Goal: Check status: Check status

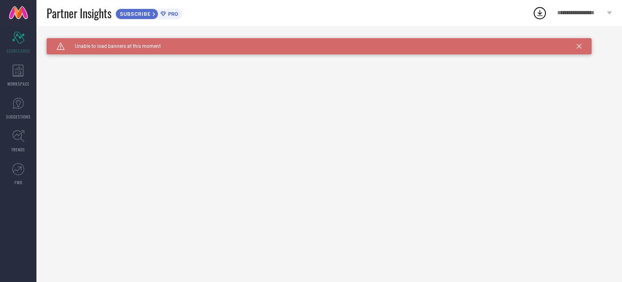
click at [582, 46] on div "Caution Created with Sketch. Unable to load banners at this moment" at bounding box center [319, 46] width 545 height 16
click at [576, 43] on div "Caution Created with Sketch. Unable to load banners at this moment" at bounding box center [319, 46] width 545 height 16
click at [580, 45] on icon at bounding box center [579, 46] width 5 height 5
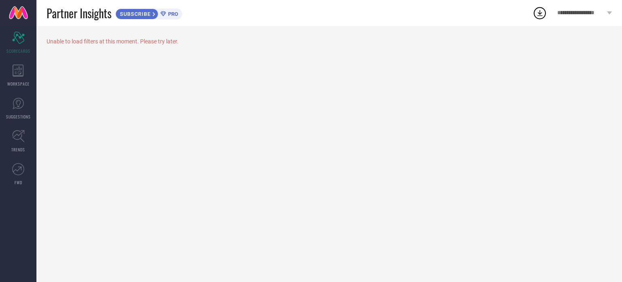
click at [536, 9] on circle at bounding box center [539, 13] width 11 height 11
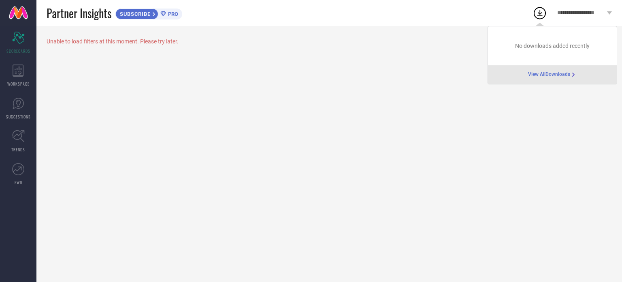
click at [548, 73] on span "View All Downloads" at bounding box center [549, 74] width 42 height 6
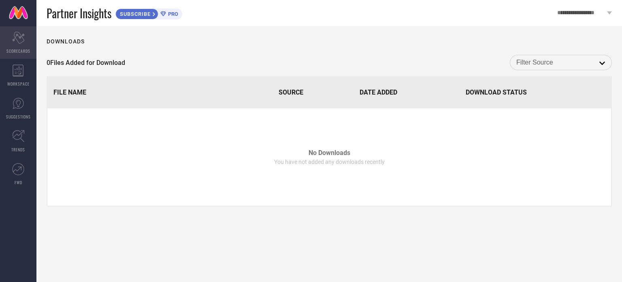
click at [18, 41] on icon "Scorecard" at bounding box center [18, 38] width 13 height 12
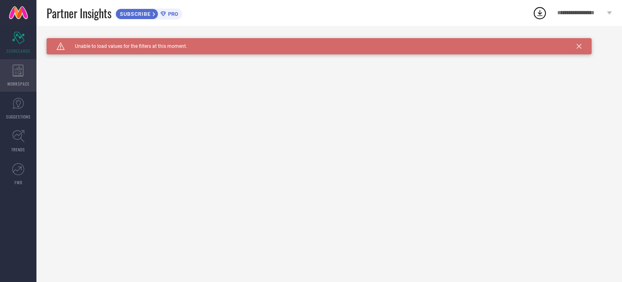
click at [20, 69] on icon at bounding box center [18, 70] width 11 height 12
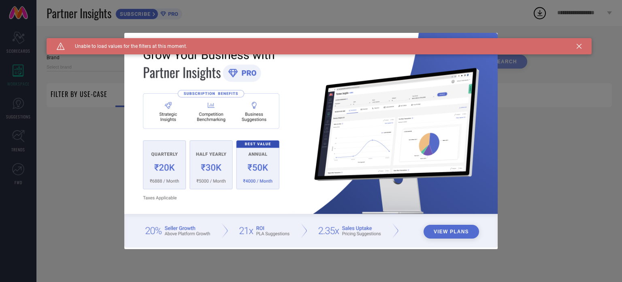
type input "1 STOP FASHION"
type input "All"
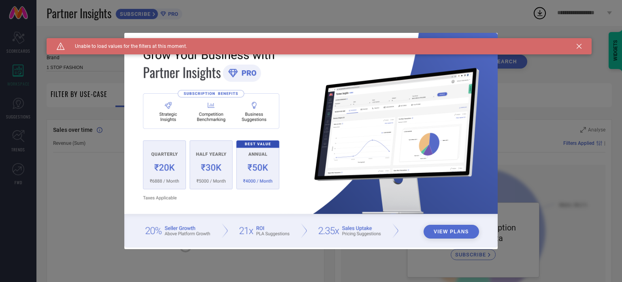
click at [580, 42] on div "Caution Created with Sketch. Unable to load values for the filters at this mome…" at bounding box center [319, 46] width 545 height 16
click at [579, 47] on icon at bounding box center [579, 46] width 5 height 5
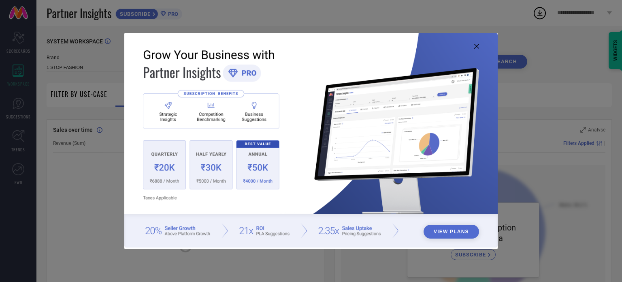
click at [474, 45] on icon at bounding box center [476, 46] width 5 height 5
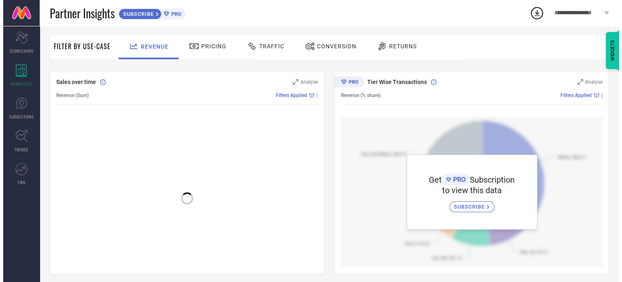
scroll to position [47, 0]
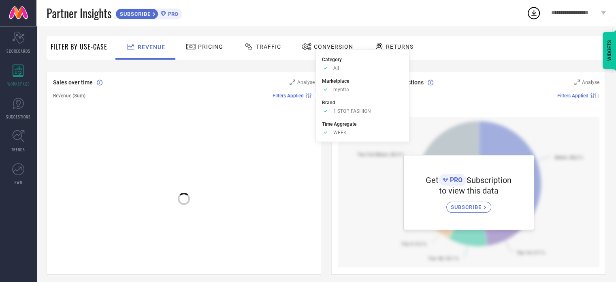
click at [312, 94] on div at bounding box center [315, 95] width 6 height 6
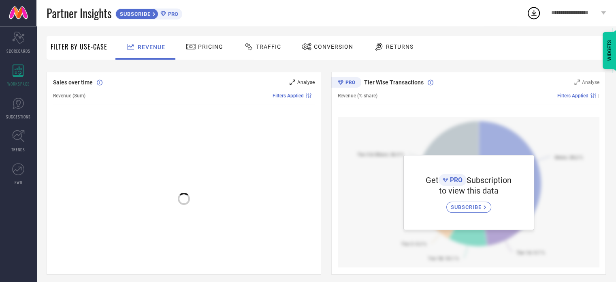
click at [308, 79] on span "Analyse" at bounding box center [305, 82] width 17 height 6
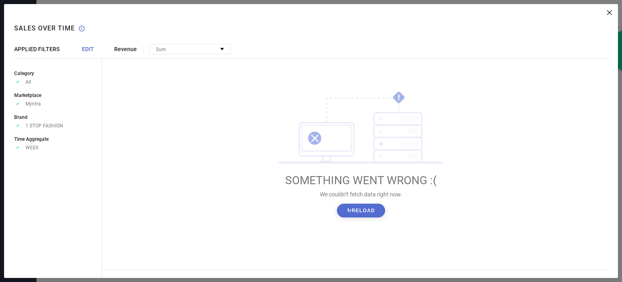
click at [355, 204] on button "↻ Reload" at bounding box center [361, 210] width 48 height 14
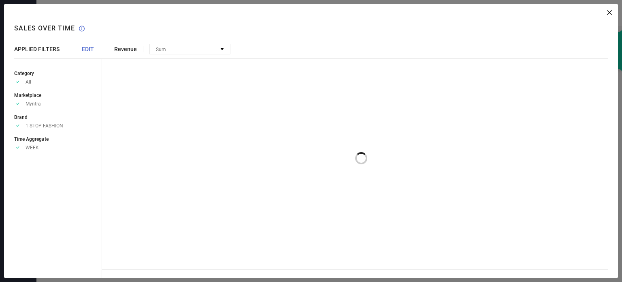
click at [355, 204] on div at bounding box center [361, 154] width 478 height 162
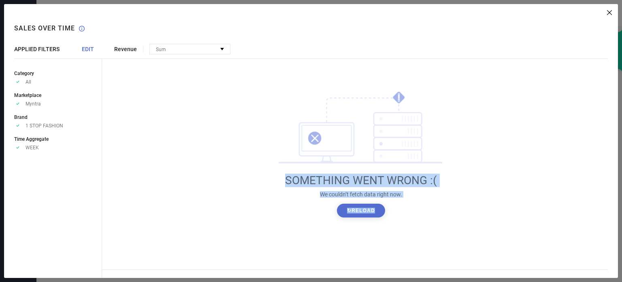
click at [359, 213] on button "↻ Reload" at bounding box center [361, 210] width 48 height 14
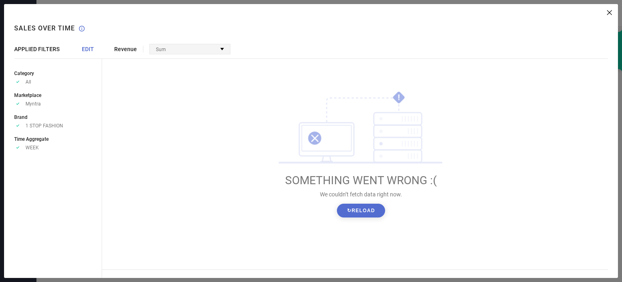
click at [187, 47] on div "Sum" at bounding box center [190, 49] width 80 height 10
click at [94, 48] on div "APPLIED FILTERS EDIT" at bounding box center [58, 49] width 88 height 6
click at [85, 48] on span "EDIT" at bounding box center [88, 49] width 12 height 6
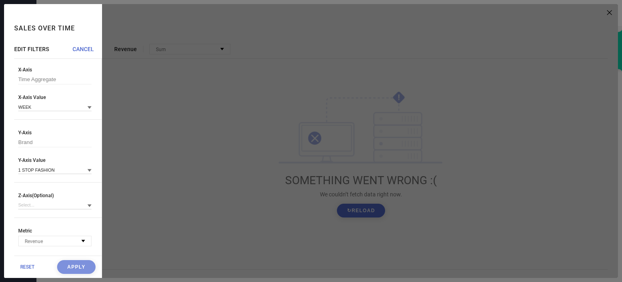
scroll to position [0, 0]
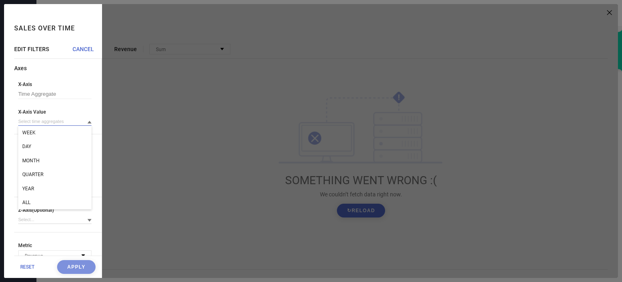
click at [65, 121] on input at bounding box center [54, 121] width 73 height 9
click at [50, 176] on div "QUARTER" at bounding box center [54, 174] width 73 height 14
click at [69, 265] on button "Apply" at bounding box center [76, 267] width 38 height 14
